Goal: Transaction & Acquisition: Subscribe to service/newsletter

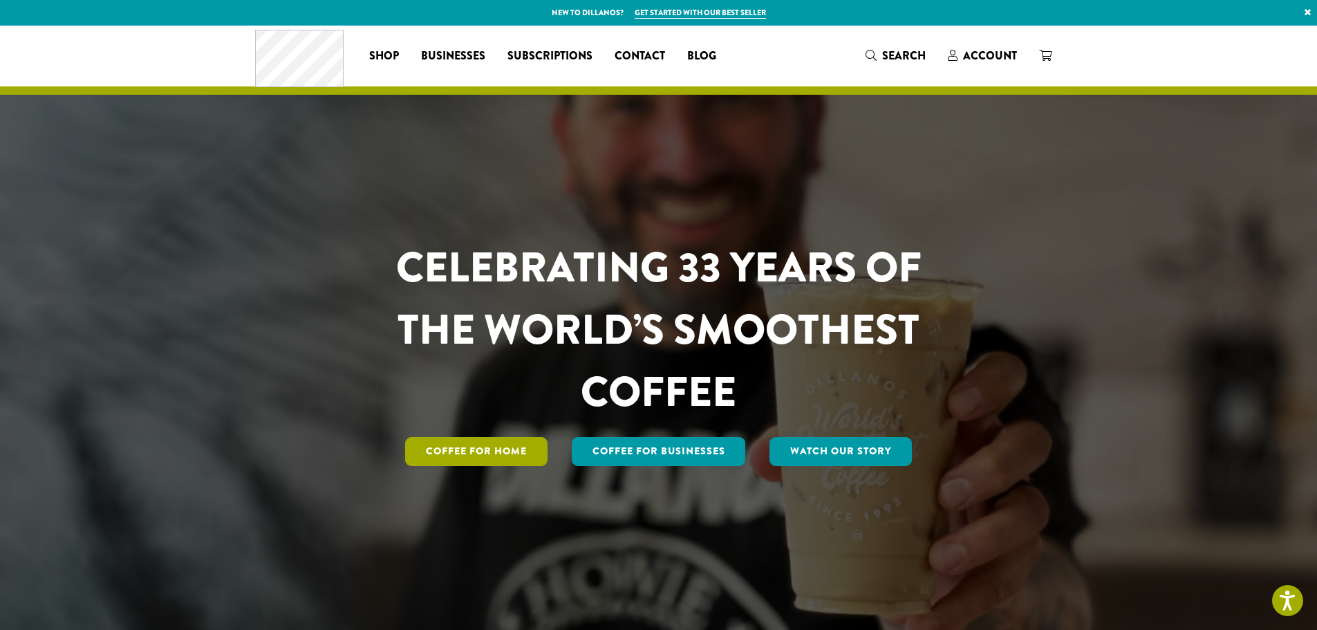
click at [512, 450] on link "Coffee for Home" at bounding box center [476, 451] width 142 height 29
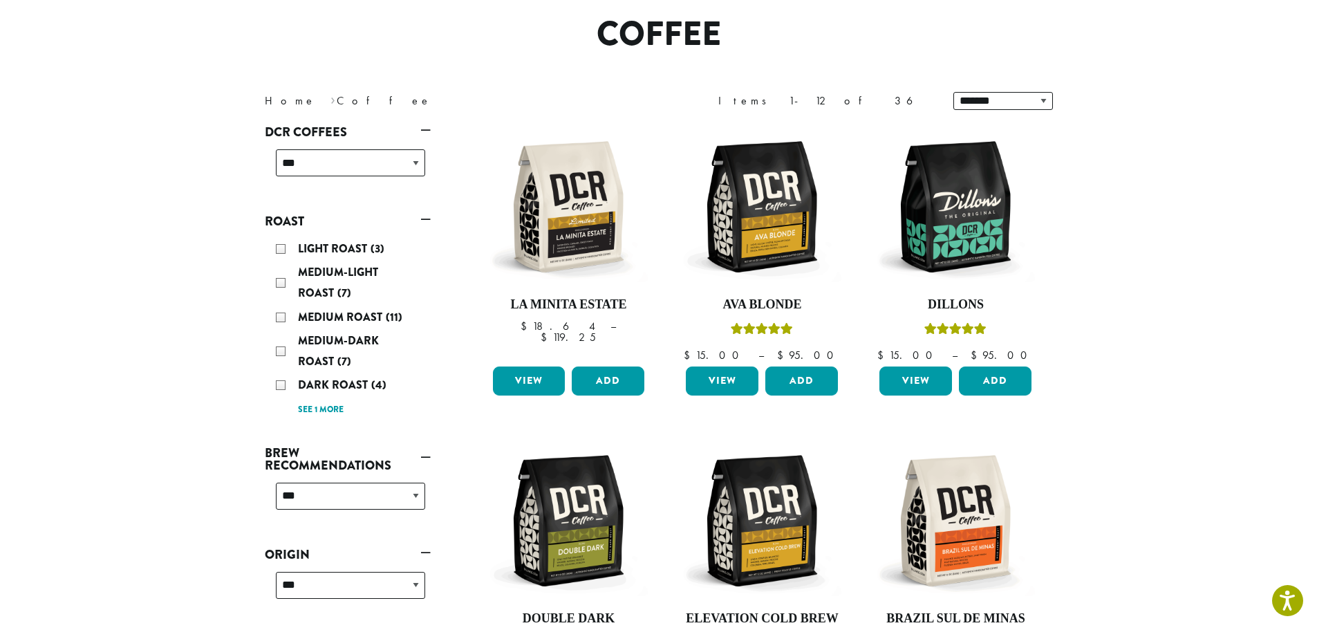
scroll to position [149, 0]
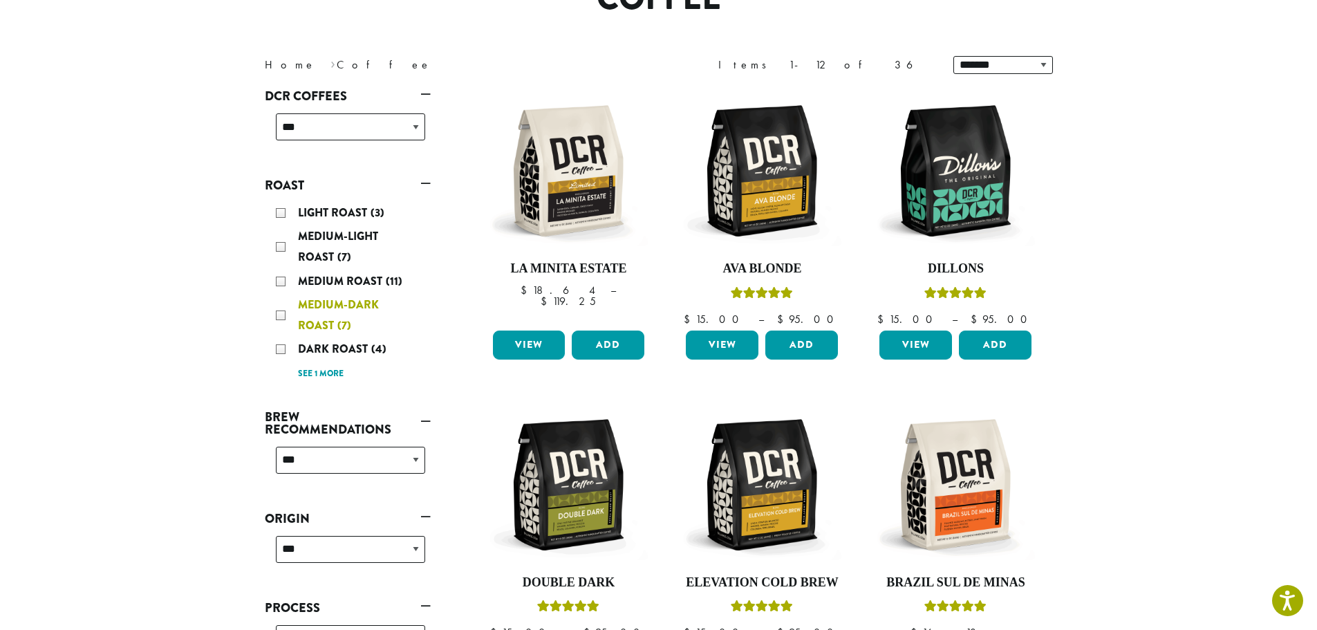
click at [281, 313] on div "Medium-Dark Roast (7)" at bounding box center [350, 315] width 149 height 41
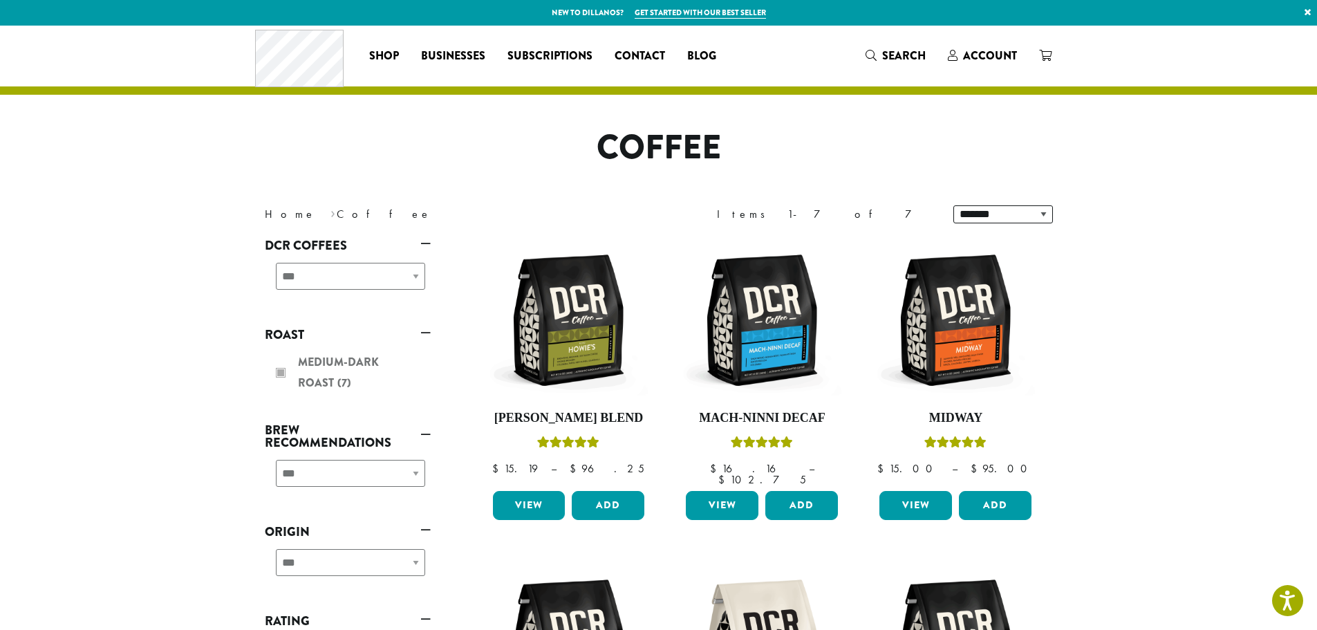
scroll to position [149, 0]
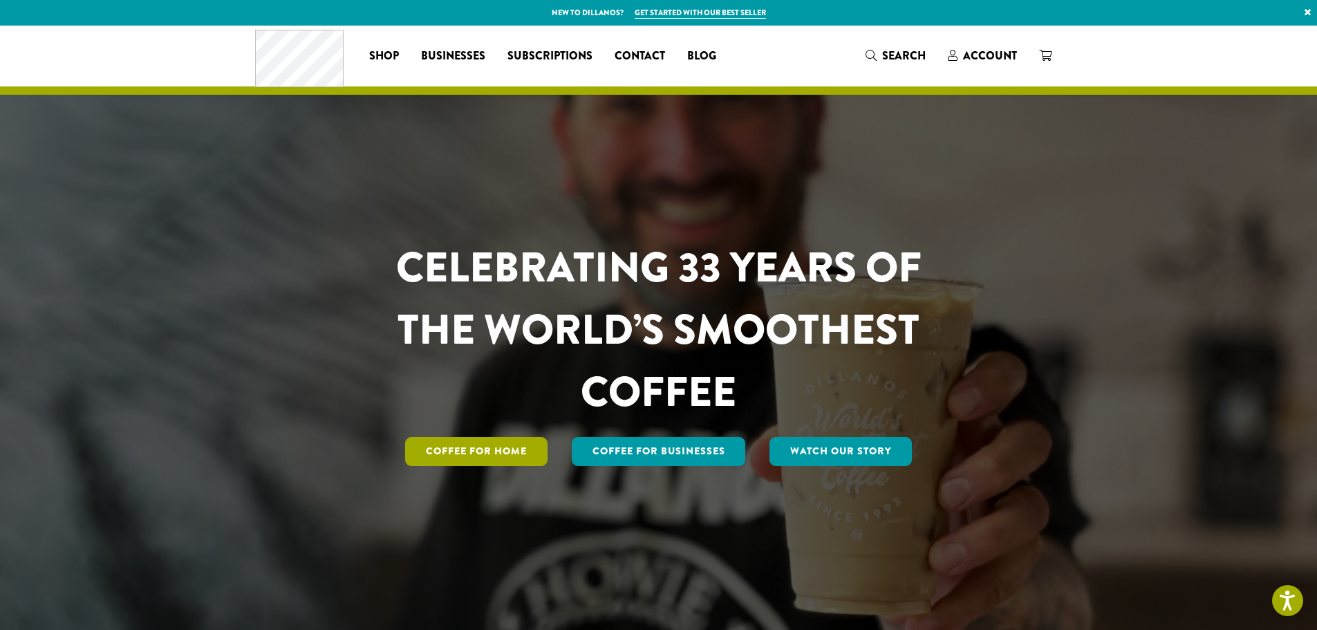
click at [457, 448] on link "Coffee for Home" at bounding box center [476, 451] width 142 height 29
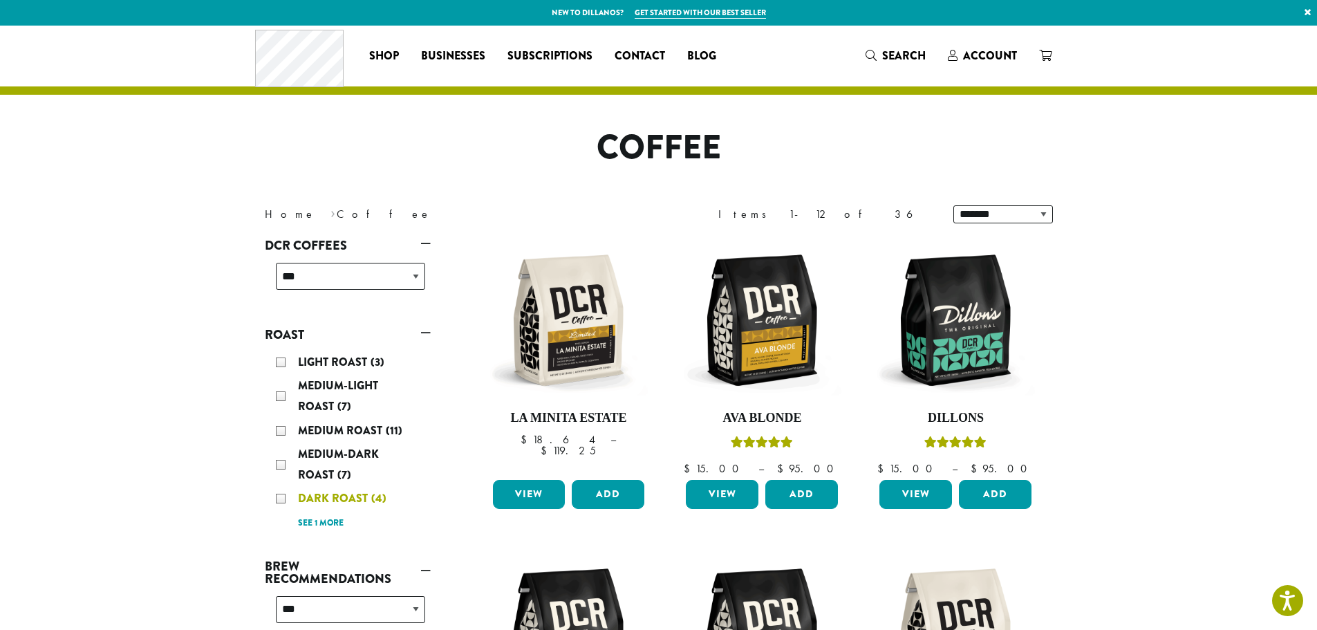
click at [281, 497] on div "Dark Roast (4)" at bounding box center [350, 498] width 149 height 21
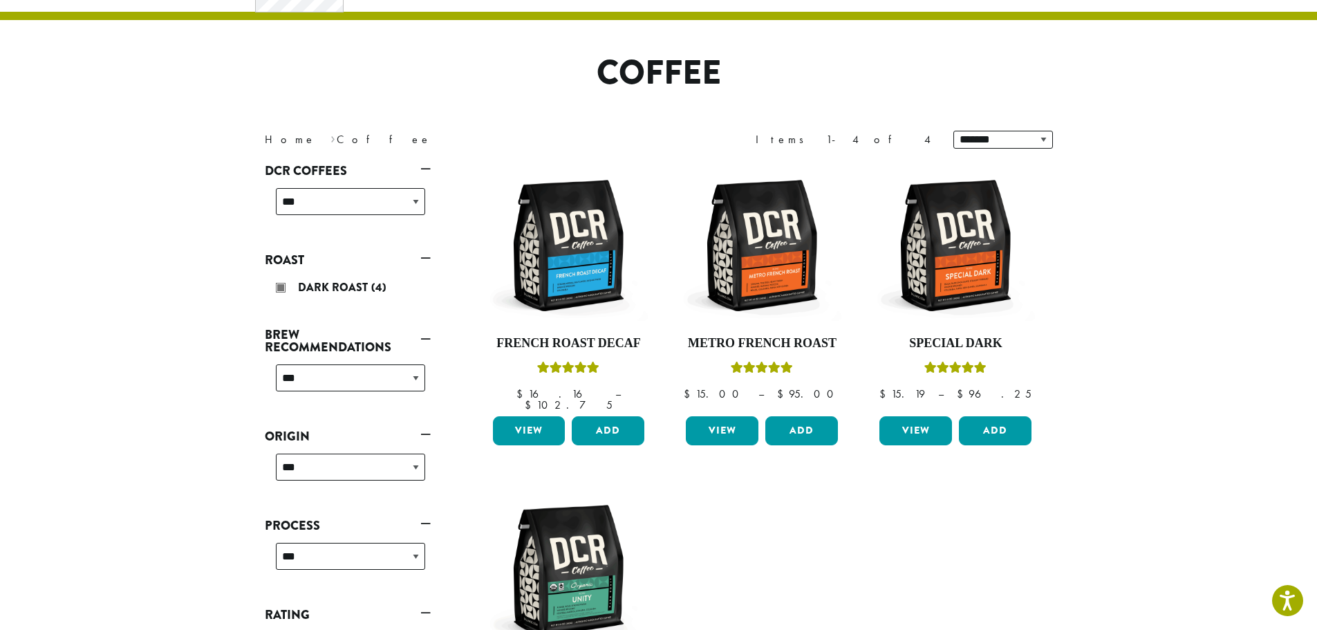
scroll to position [85, 0]
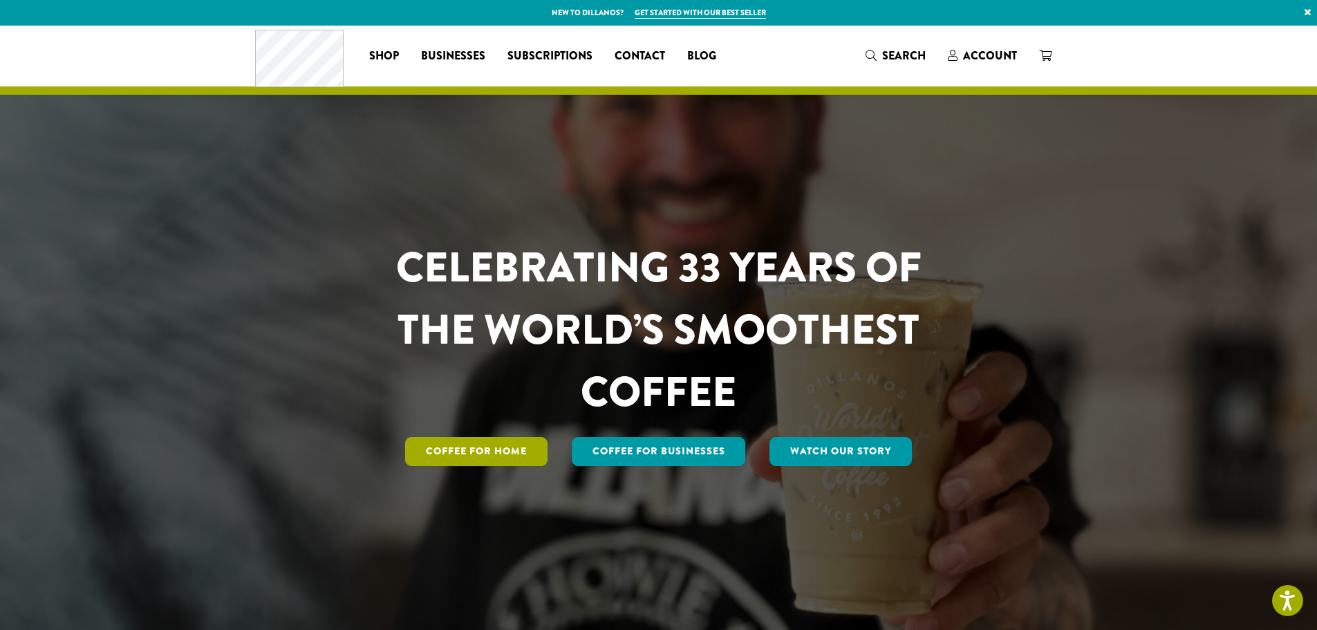
click at [450, 447] on link "Coffee for Home" at bounding box center [476, 451] width 142 height 29
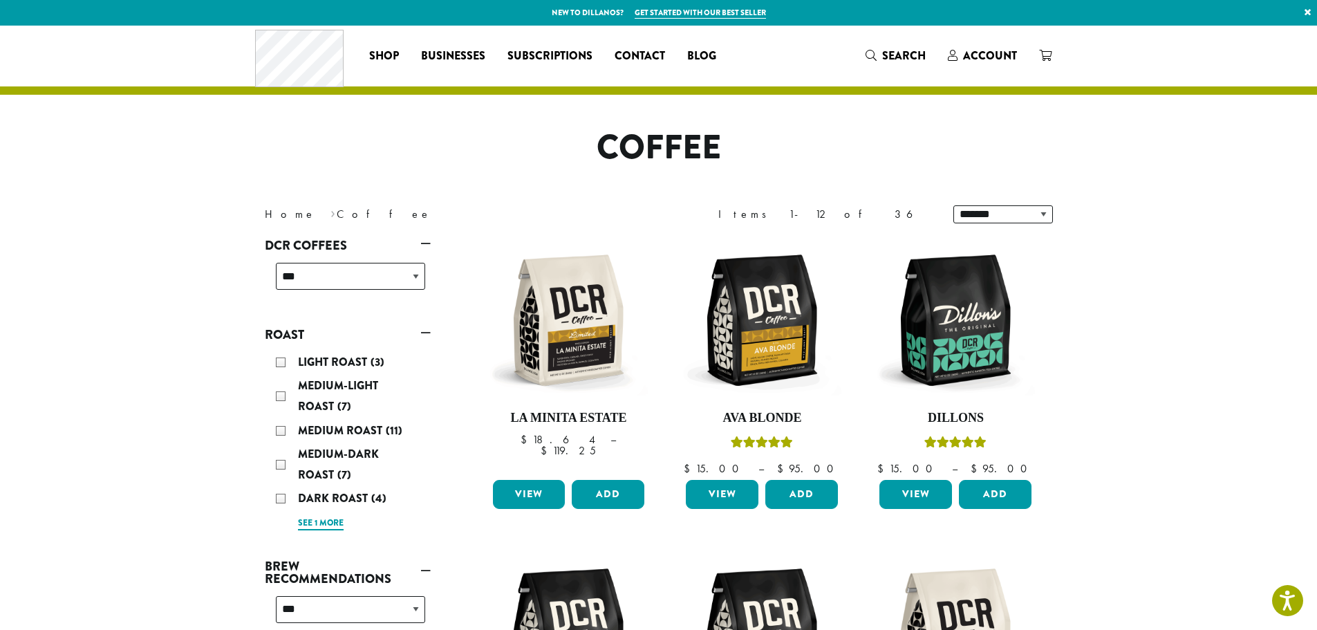
click at [335, 524] on link "See 1 more" at bounding box center [321, 524] width 46 height 14
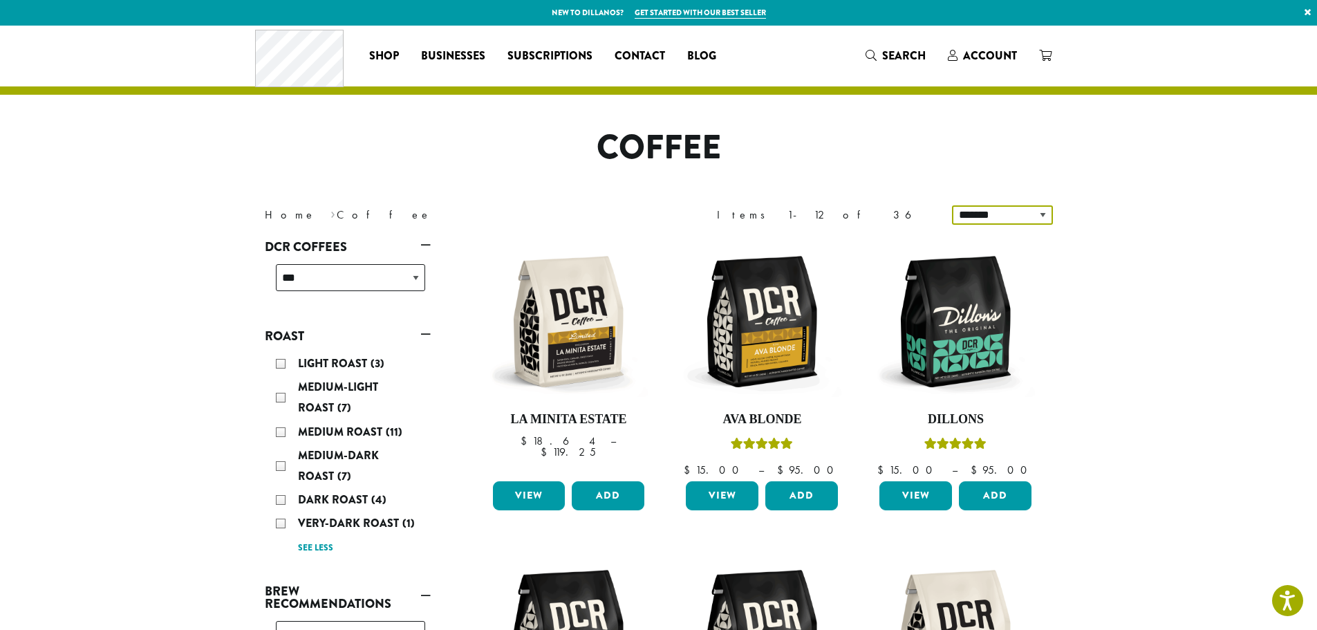
click at [1044, 212] on select "**********" at bounding box center [1002, 214] width 101 height 19
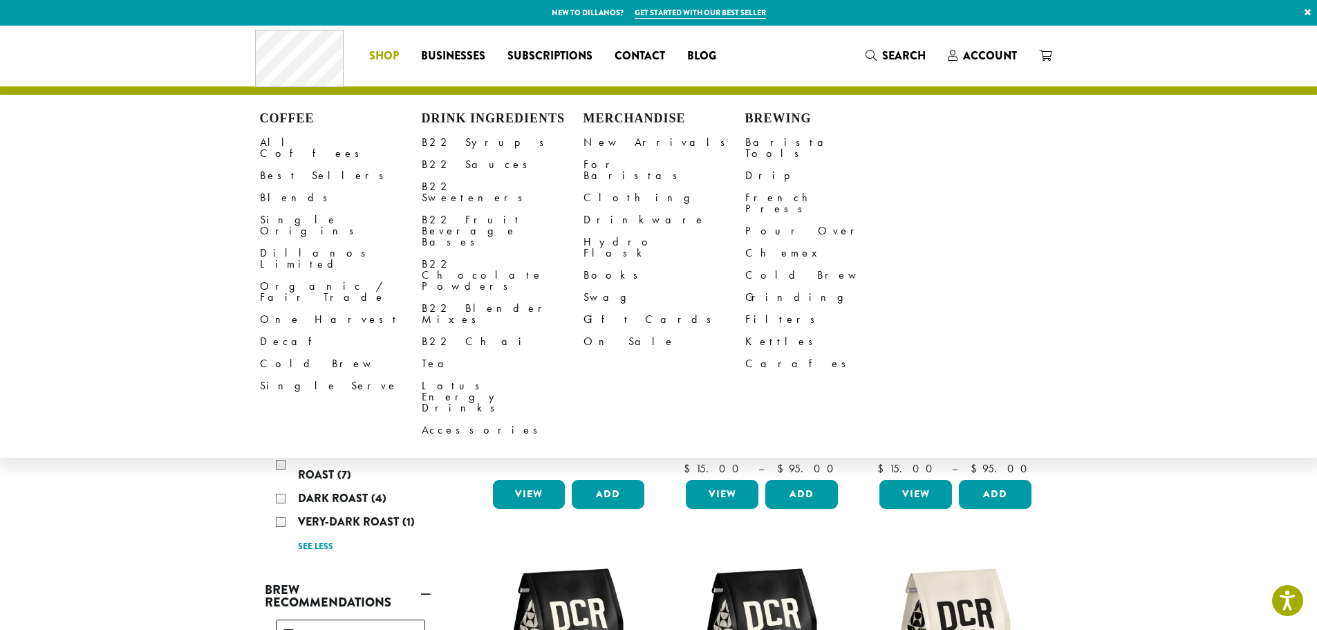
click at [389, 56] on span "Shop" at bounding box center [384, 56] width 30 height 17
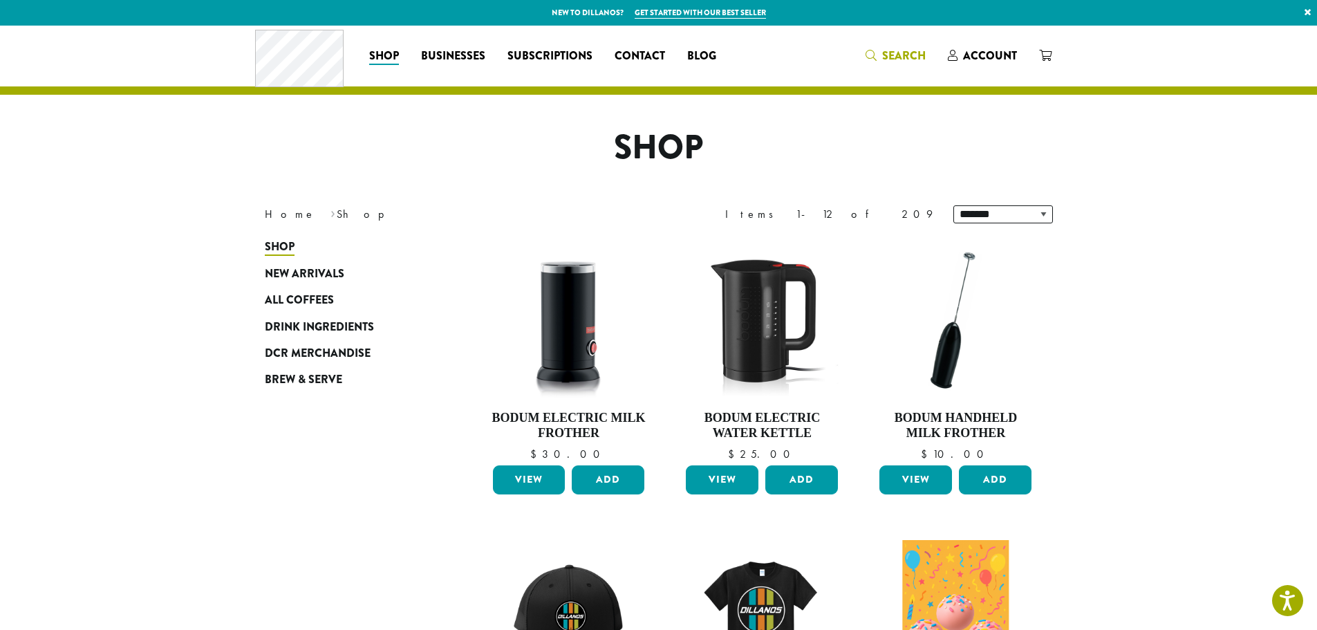
click at [901, 51] on span "Search" at bounding box center [904, 56] width 44 height 16
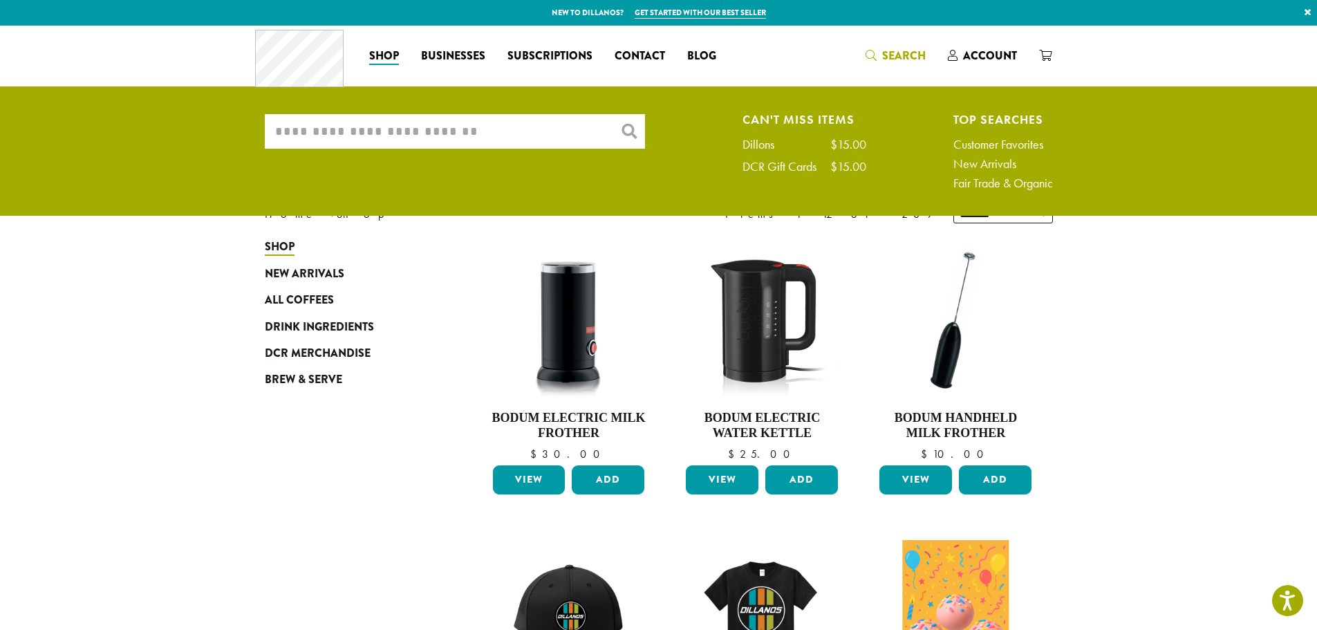
click at [457, 138] on input "What are you searching for?" at bounding box center [455, 131] width 380 height 35
type input "**********"
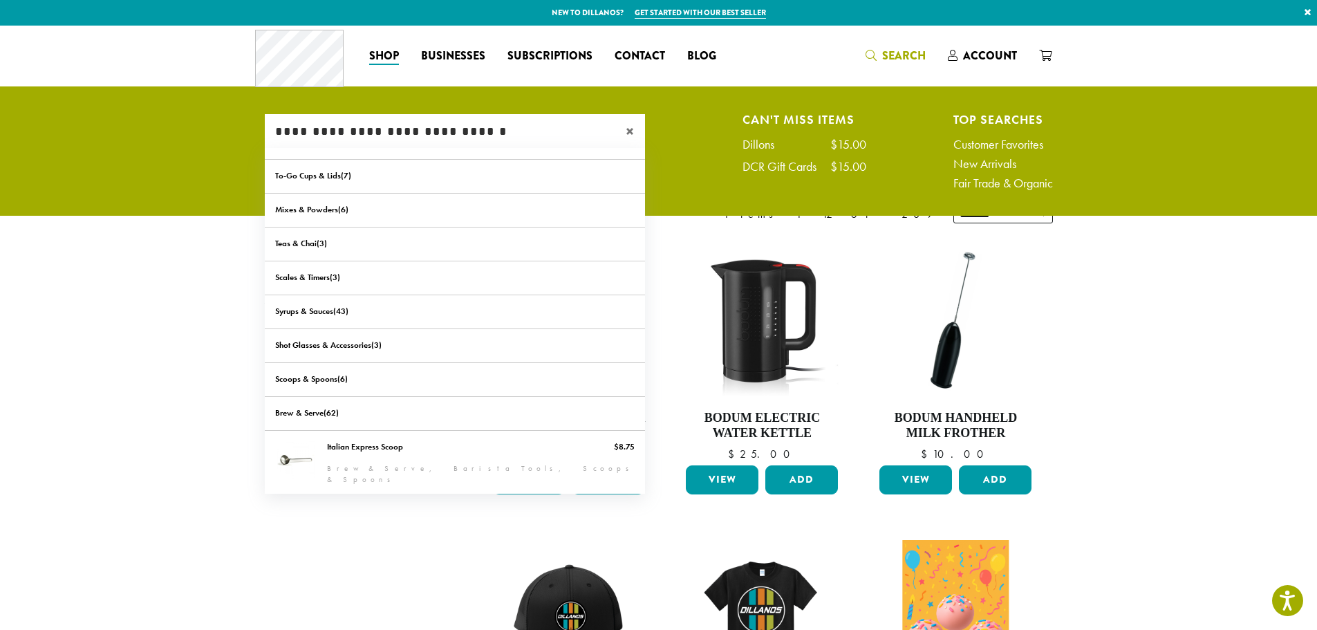
click at [626, 127] on span "×" at bounding box center [635, 131] width 19 height 17
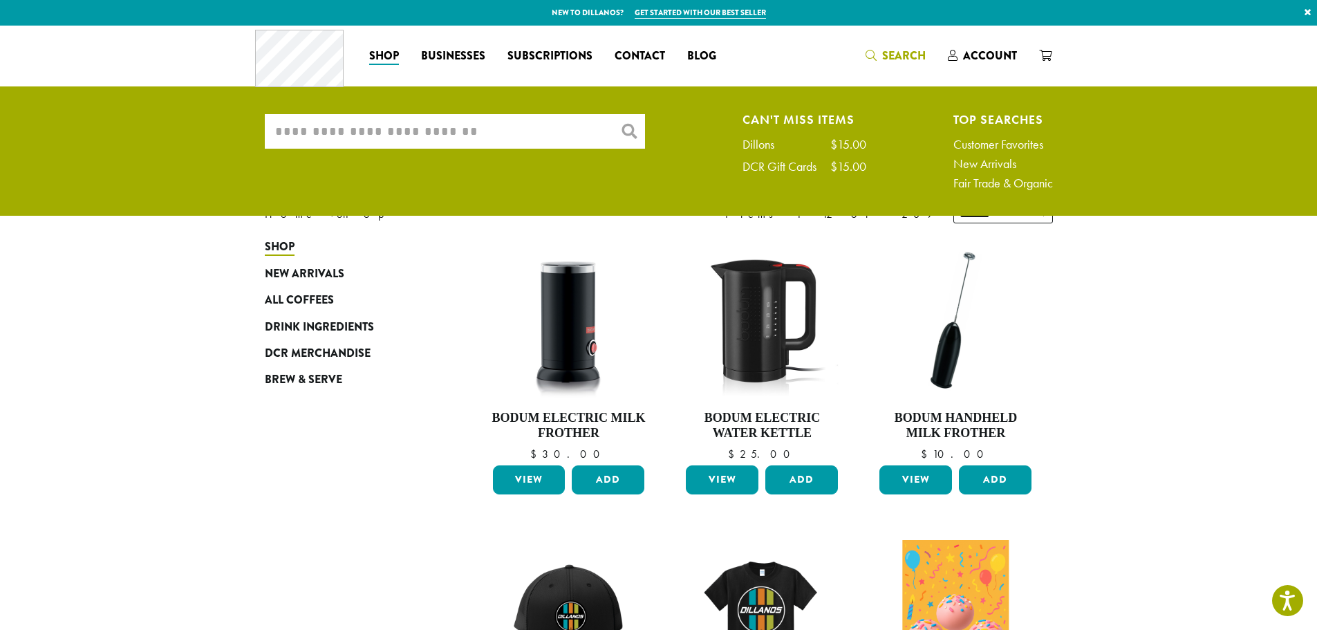
click at [486, 139] on input "What are you searching for?" at bounding box center [455, 131] width 380 height 35
click at [591, 127] on input "**********" at bounding box center [455, 131] width 380 height 35
click at [461, 131] on input "**********" at bounding box center [455, 131] width 380 height 35
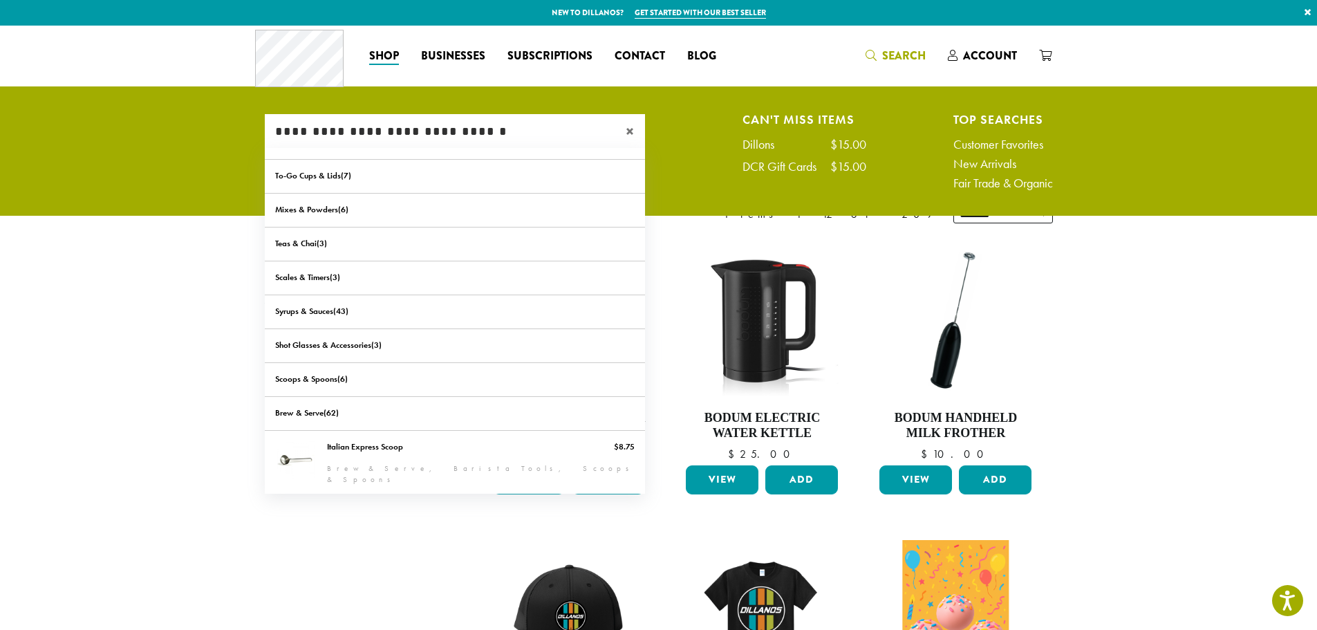
type input "**********"
click at [629, 131] on span "×" at bounding box center [635, 131] width 19 height 17
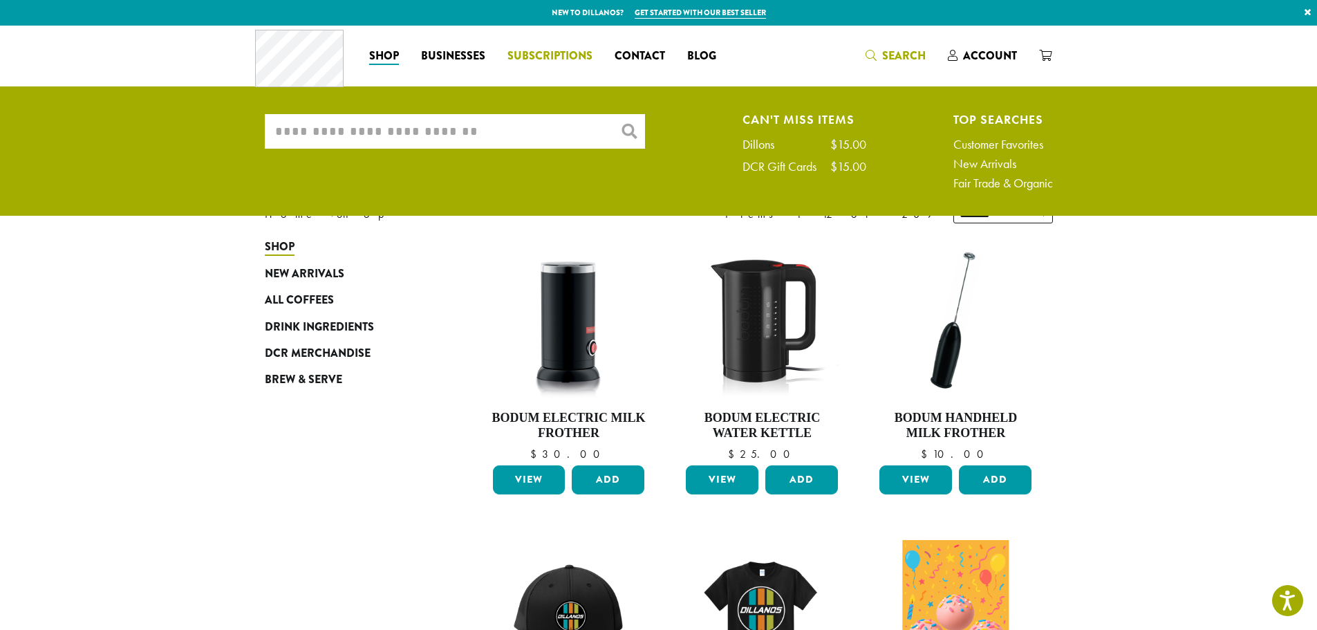
click at [541, 55] on span "Subscriptions" at bounding box center [550, 56] width 85 height 17
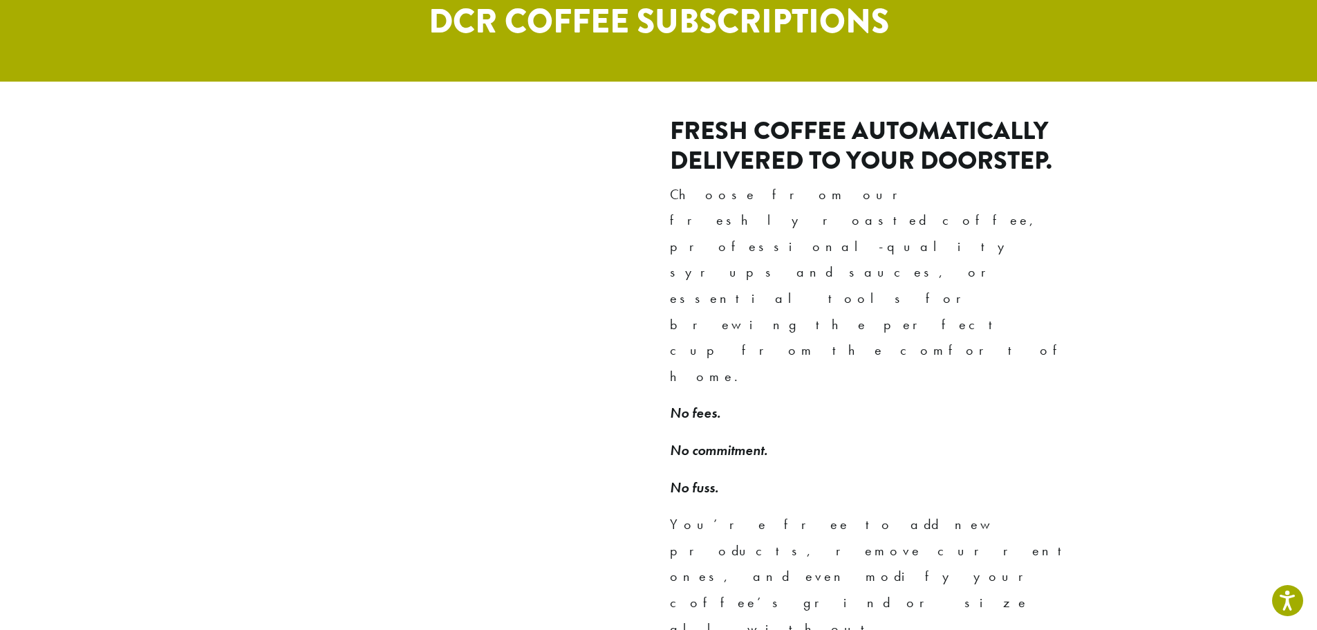
scroll to position [826, 0]
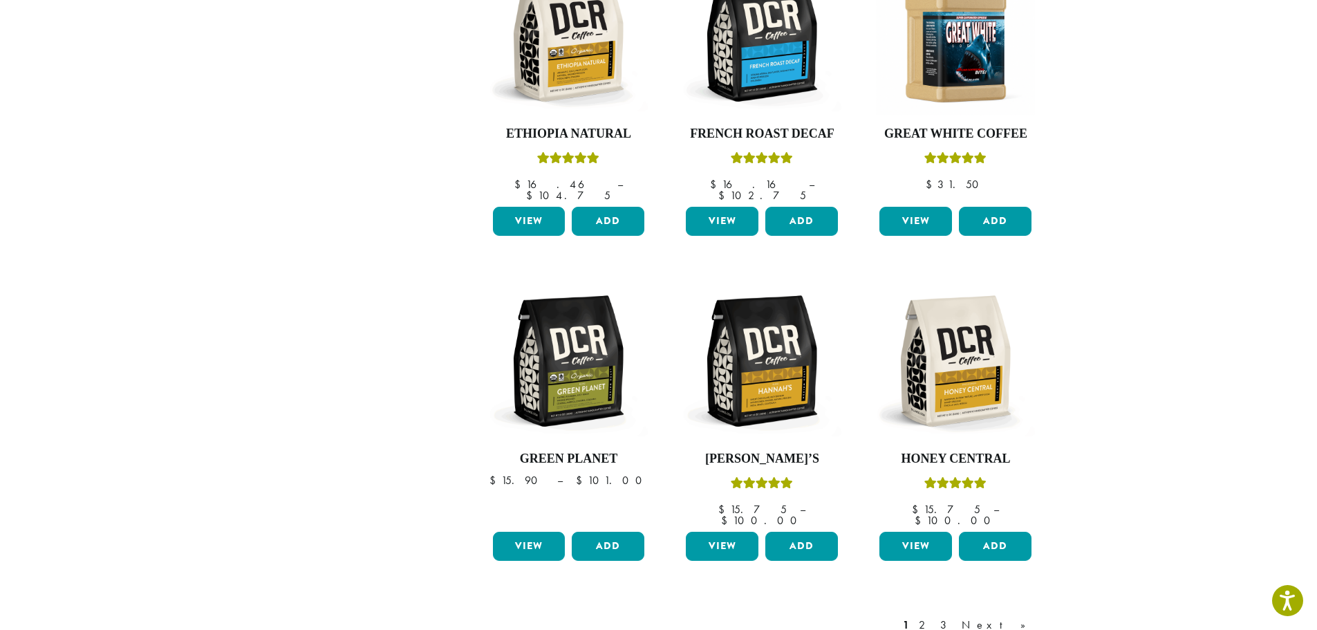
scroll to position [1141, 0]
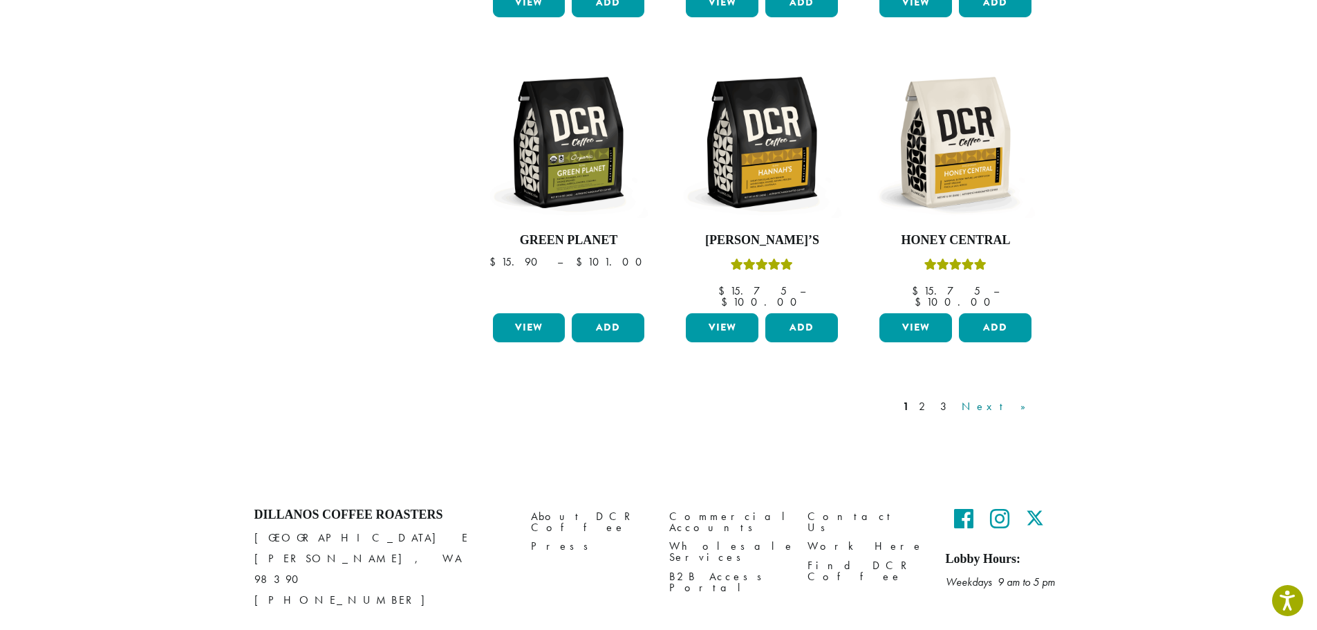
click at [1014, 398] on link "Next »" at bounding box center [999, 406] width 80 height 17
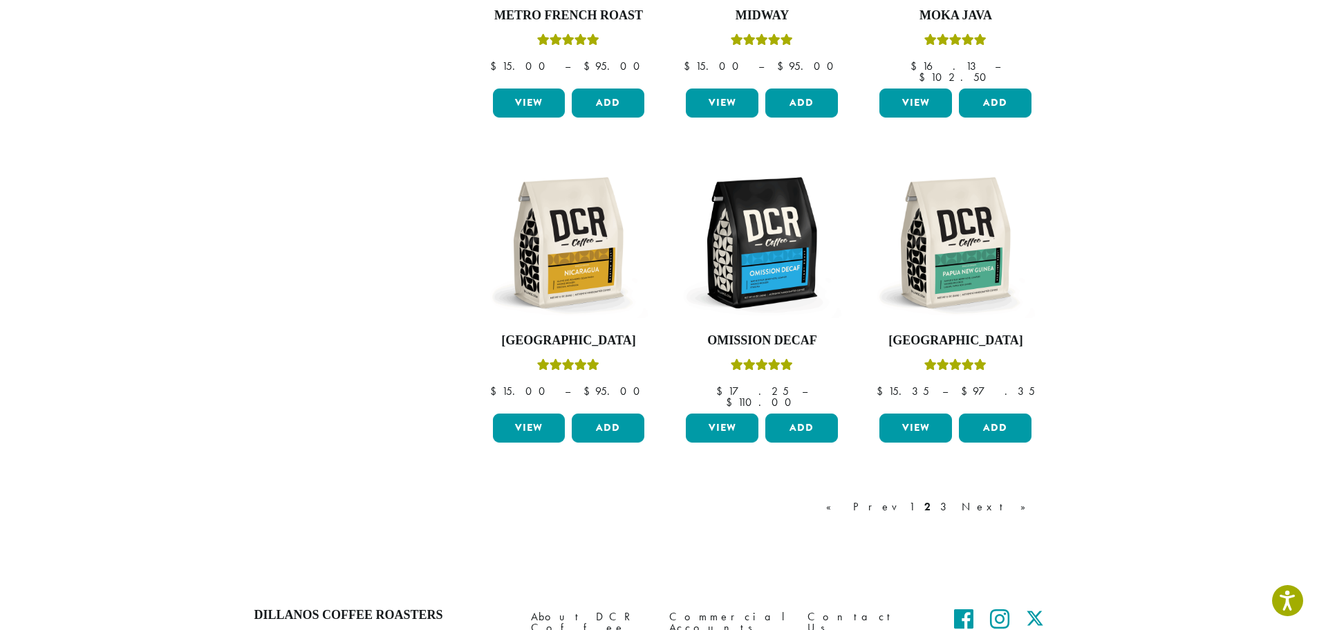
scroll to position [1141, 0]
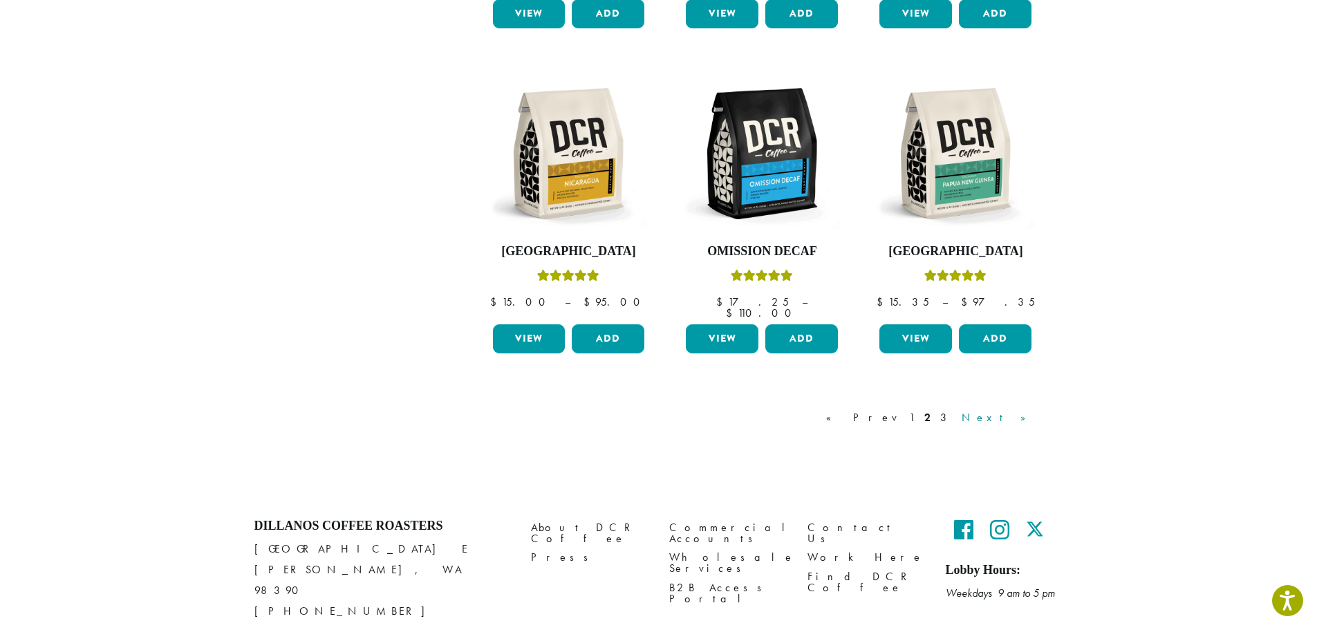
click at [1018, 409] on link "Next »" at bounding box center [999, 417] width 80 height 17
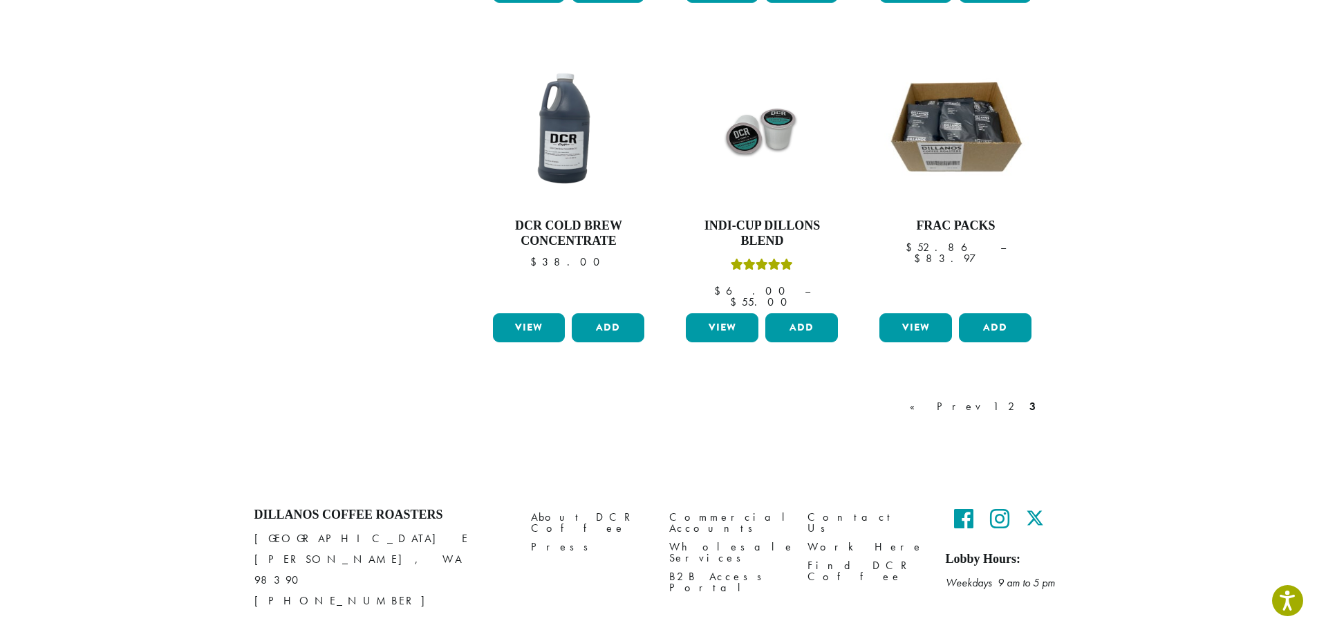
scroll to position [471, 0]
